Goal: Transaction & Acquisition: Purchase product/service

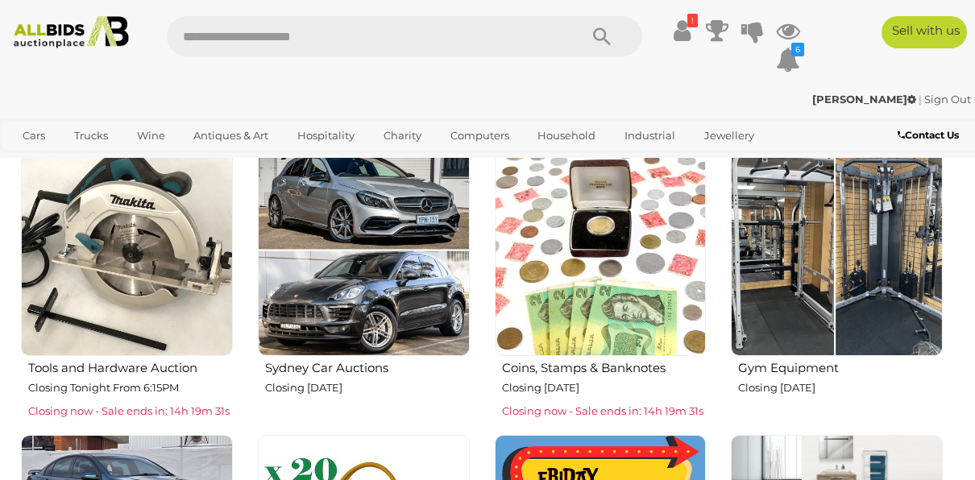
scroll to position [538, 0]
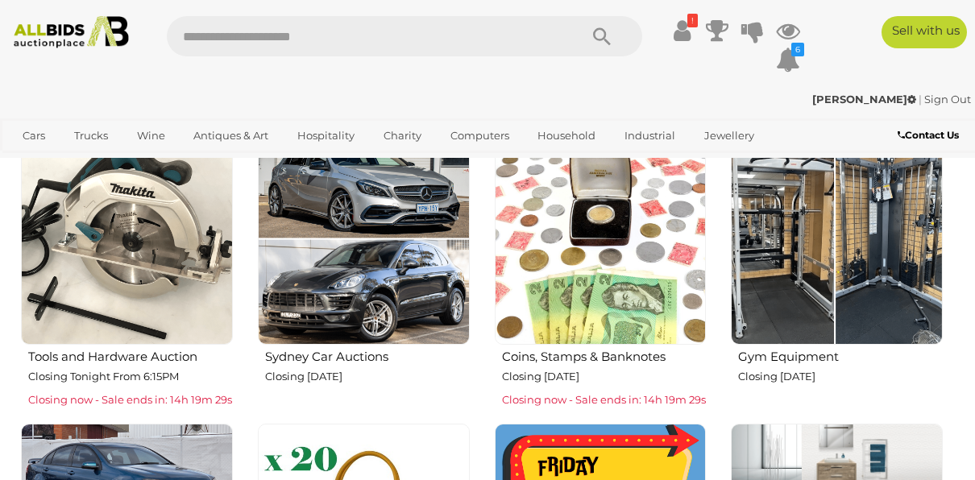
click at [802, 361] on h2 "Gym Equipment" at bounding box center [840, 355] width 205 height 18
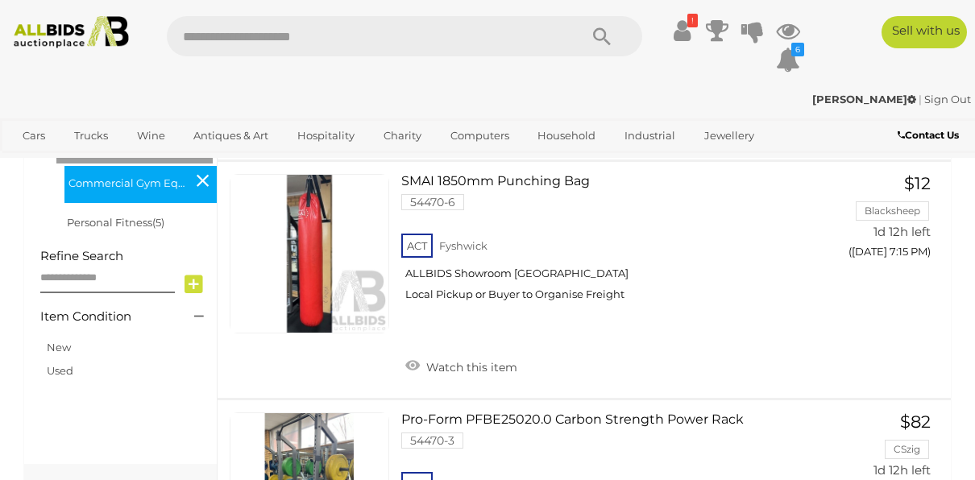
scroll to position [496, 0]
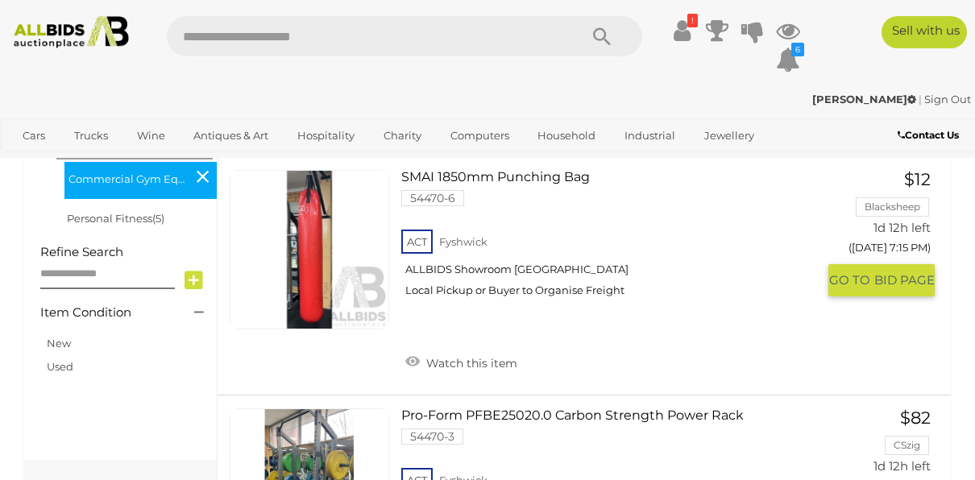
click at [492, 179] on link "SMAI 1850mm Punching Bag 54470-6 ACT Fyshwick ALLBIDS Showroom Fyshwick" at bounding box center [615, 239] width 404 height 139
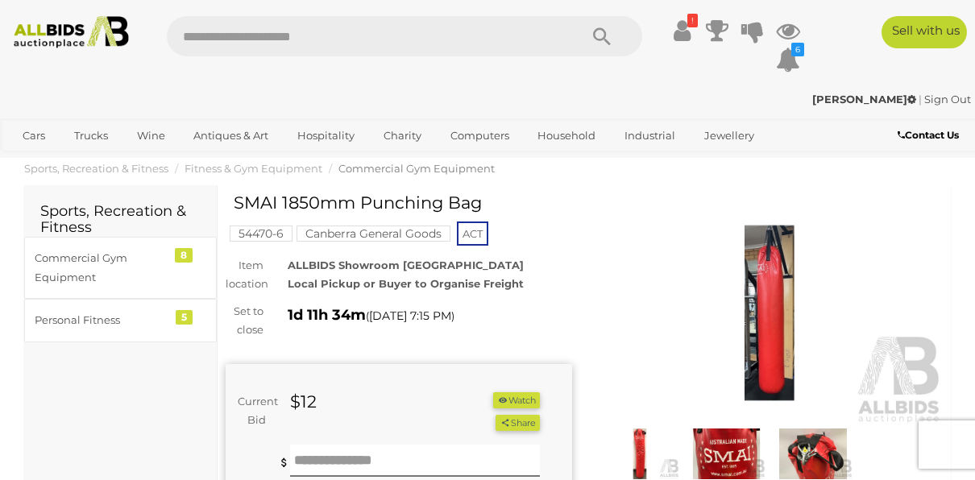
click at [760, 276] on img at bounding box center [769, 312] width 346 height 223
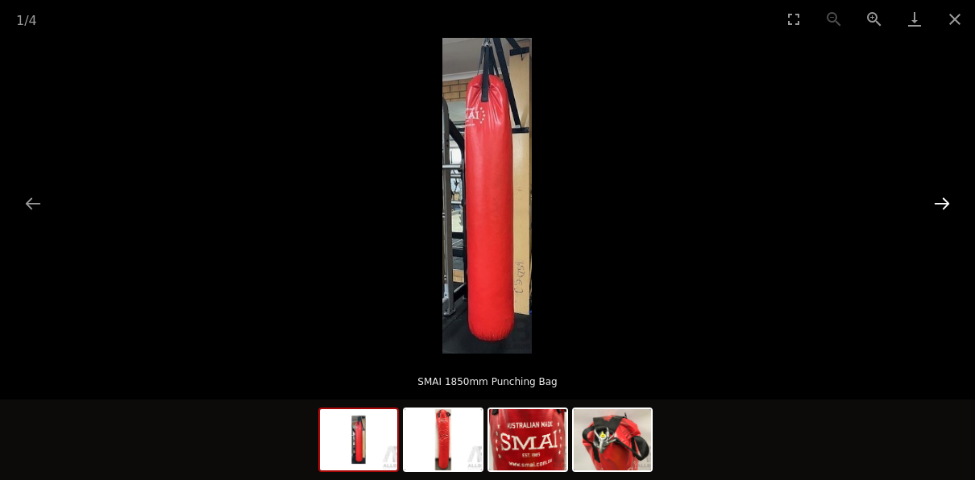
click at [942, 201] on button "Next slide" at bounding box center [942, 203] width 34 height 31
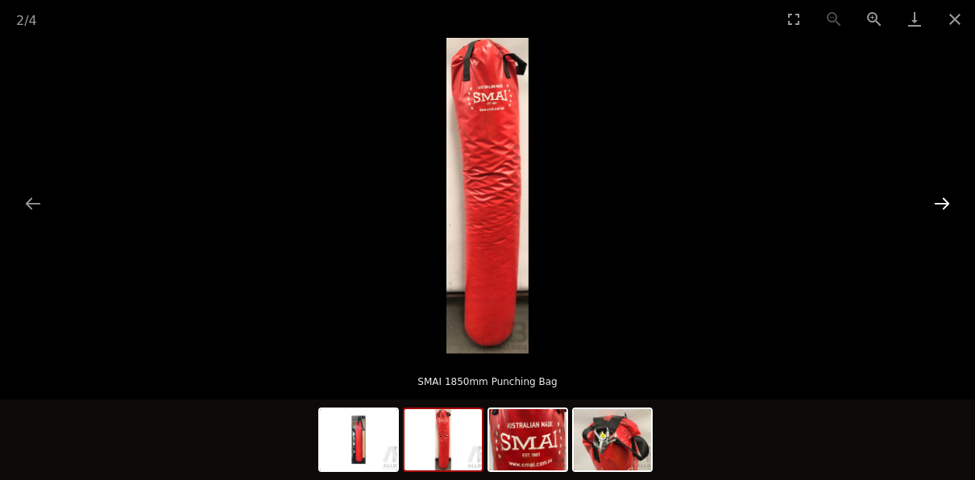
click at [942, 201] on button "Next slide" at bounding box center [942, 203] width 34 height 31
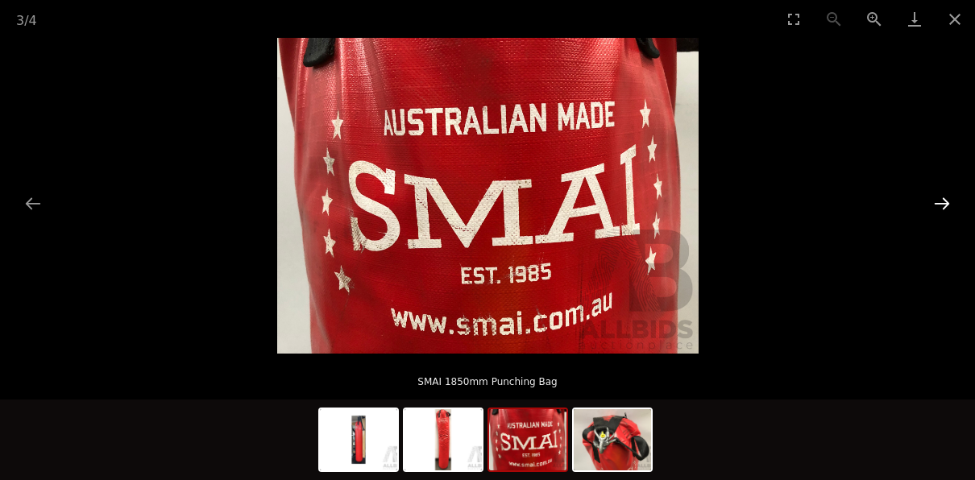
click at [942, 201] on button "Next slide" at bounding box center [942, 203] width 34 height 31
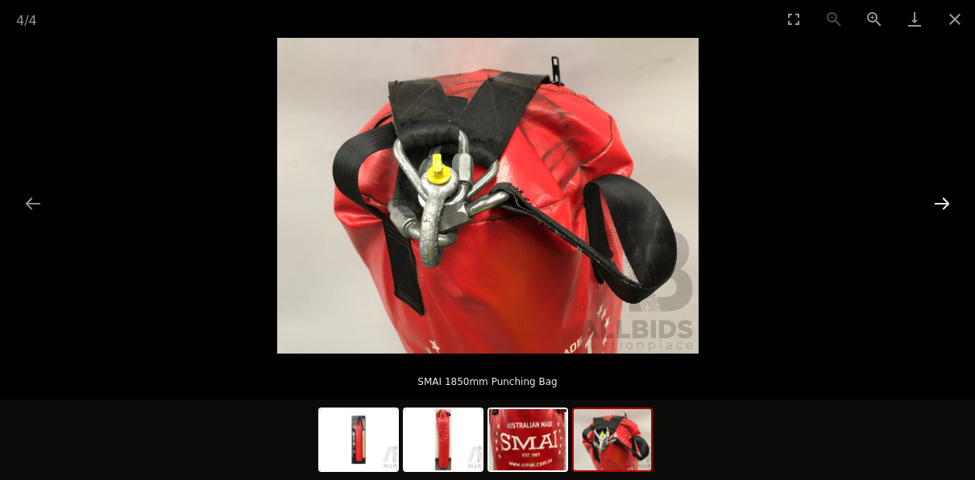
click at [942, 201] on button "Next slide" at bounding box center [942, 203] width 34 height 31
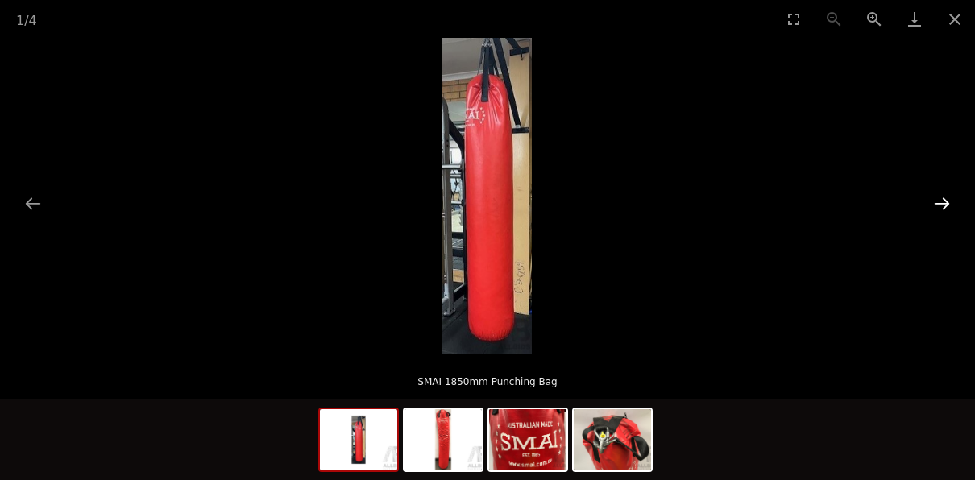
click at [942, 201] on button "Next slide" at bounding box center [942, 203] width 34 height 31
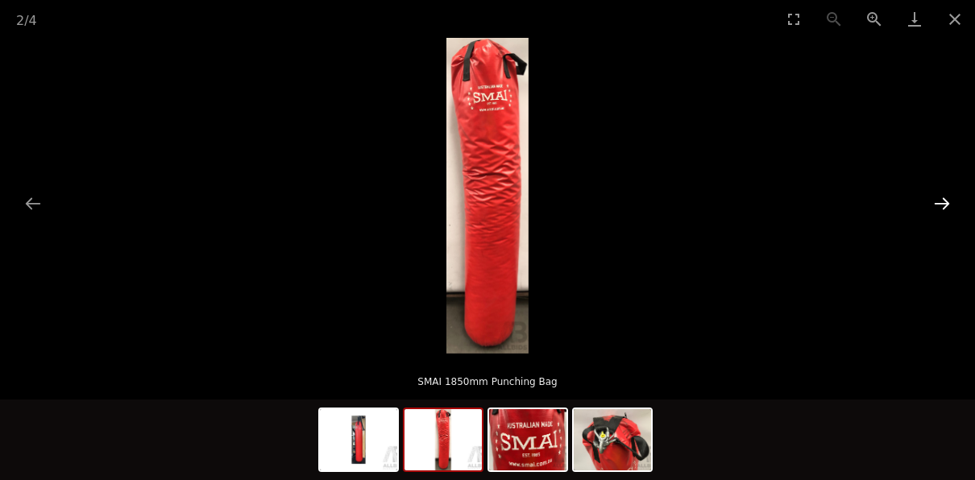
click at [942, 201] on button "Next slide" at bounding box center [942, 203] width 34 height 31
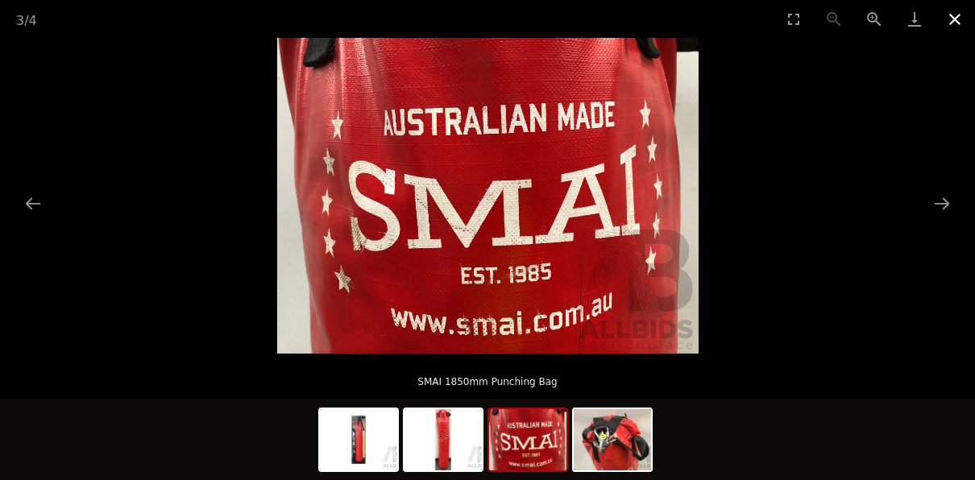
click at [952, 21] on button "Close gallery" at bounding box center [955, 19] width 40 height 38
